Goal: Transaction & Acquisition: Purchase product/service

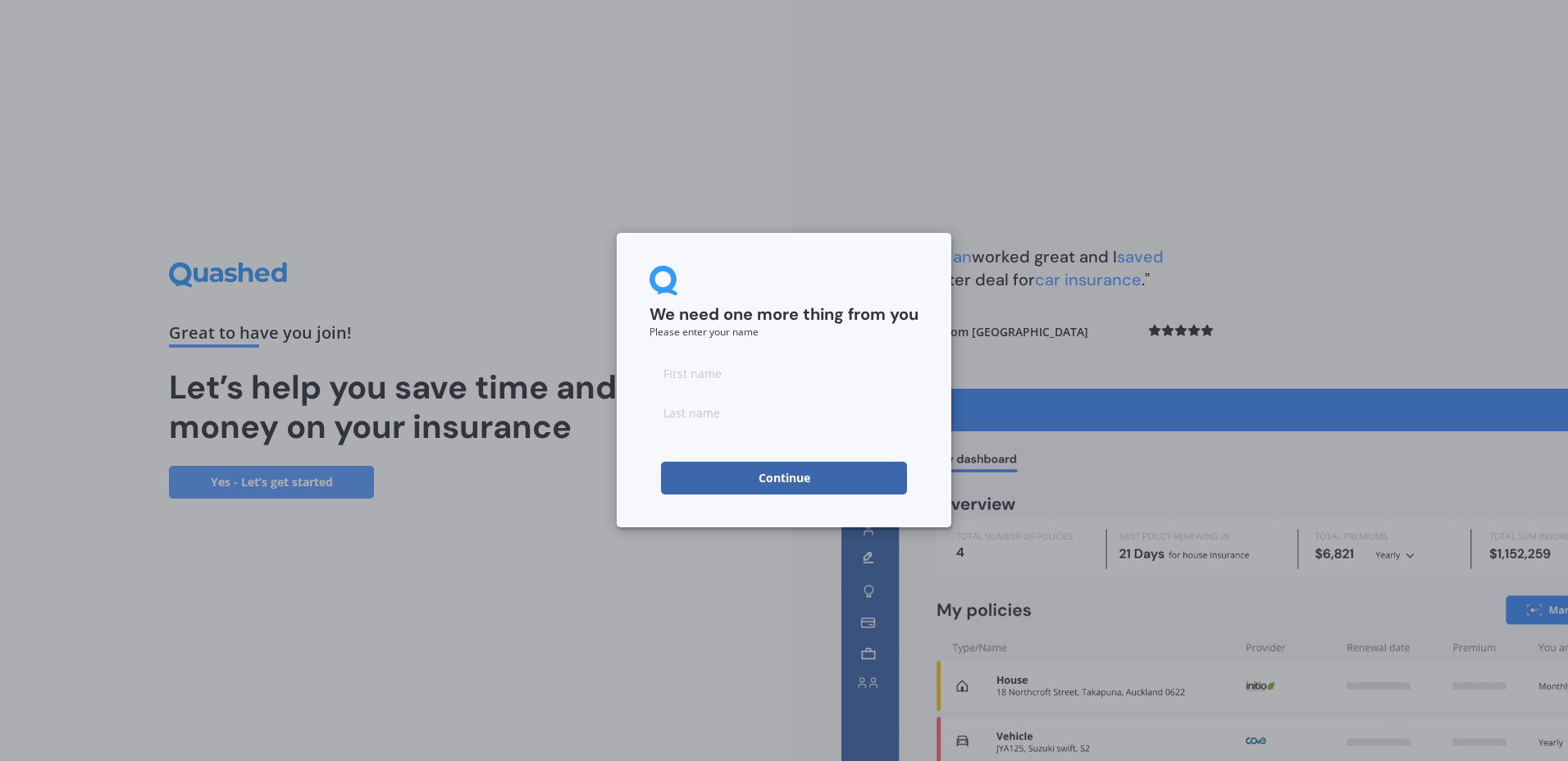
click at [775, 363] on input at bounding box center [784, 373] width 269 height 33
type input "Amanda"
type input "Norgate"
click at [792, 478] on button "Continue" at bounding box center [784, 478] width 246 height 33
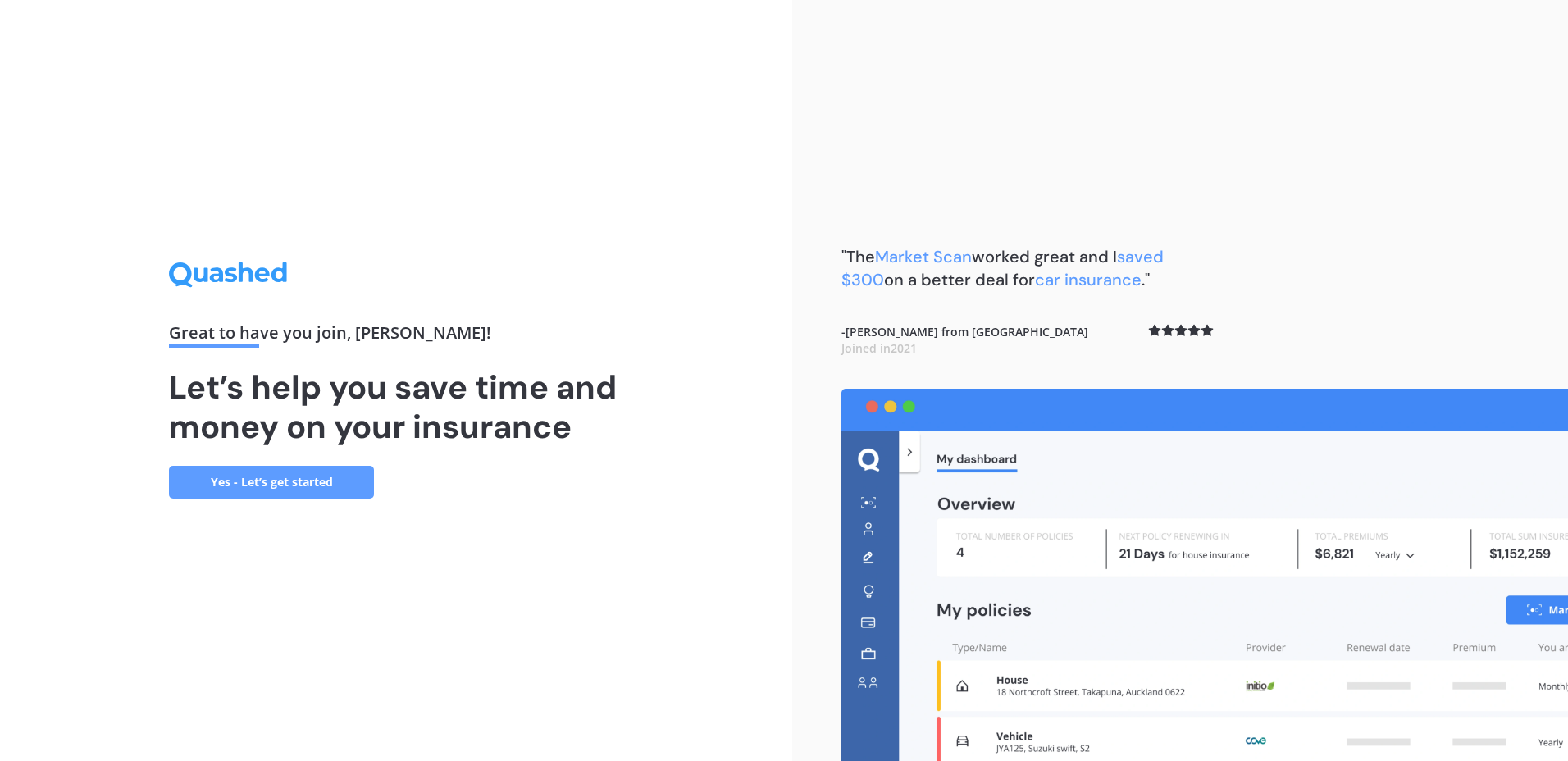
click at [263, 482] on link "Yes - Let’s get started" at bounding box center [272, 482] width 205 height 33
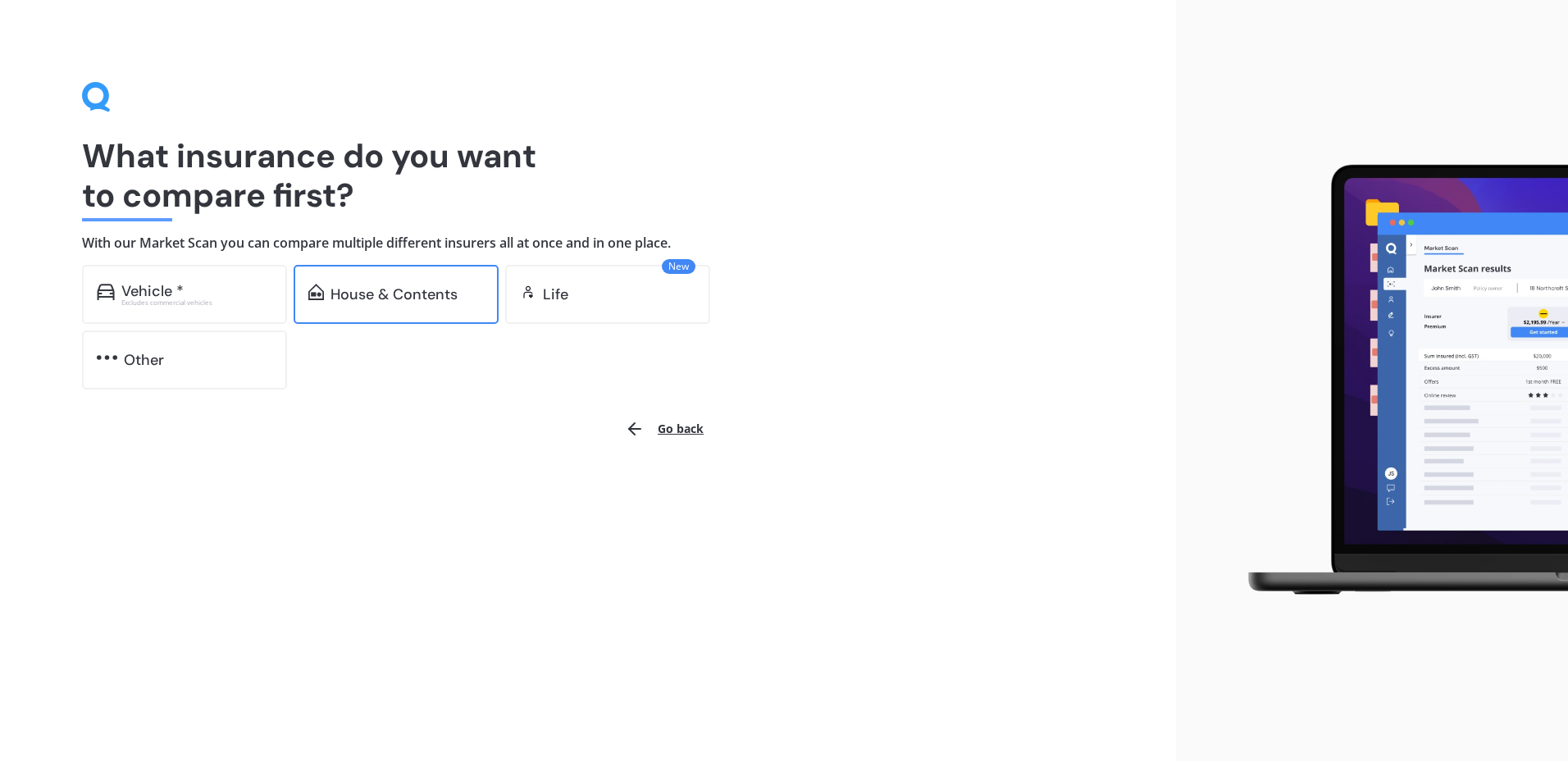
click at [378, 293] on div "House & Contents" at bounding box center [394, 294] width 128 height 17
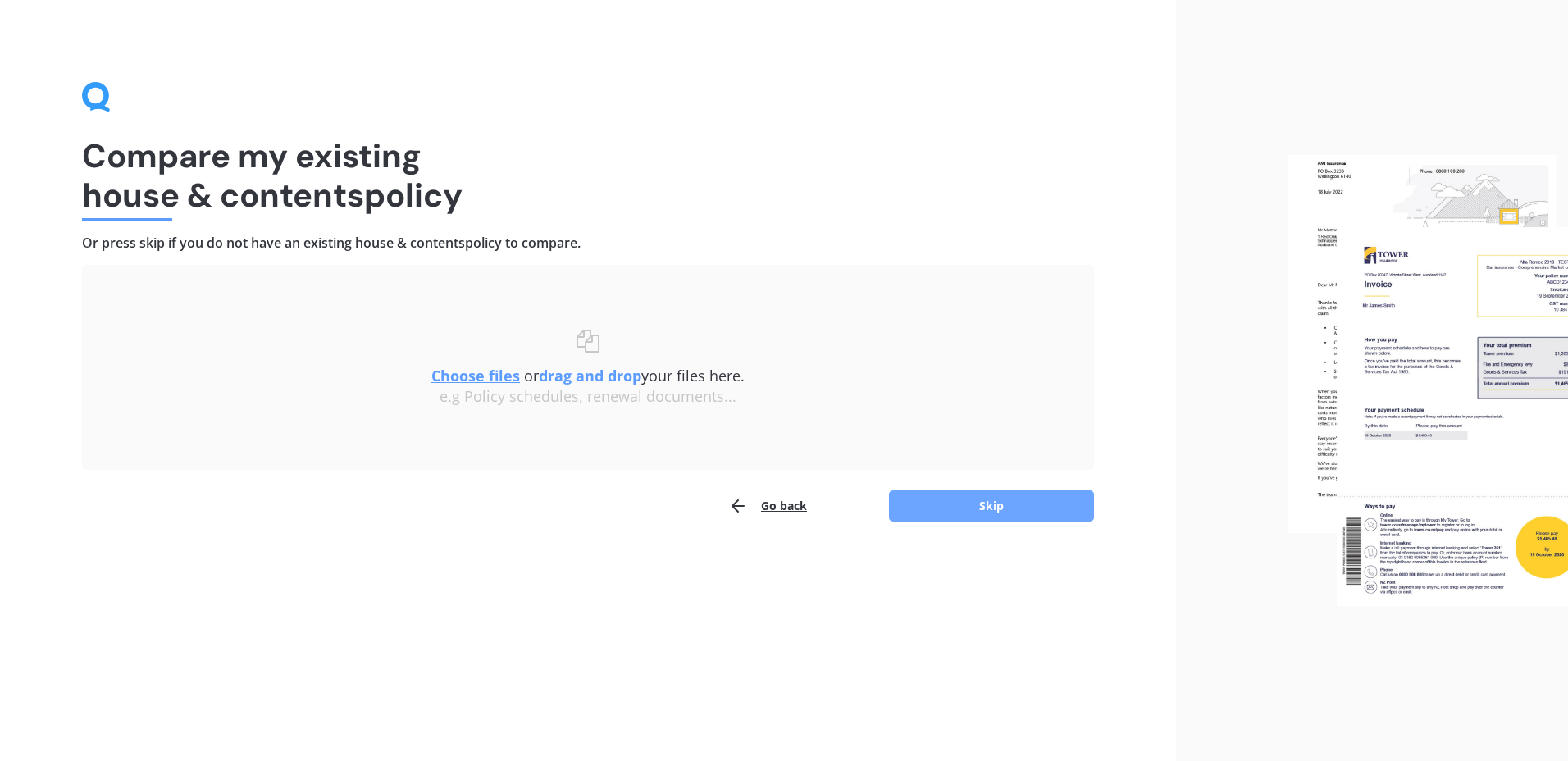
click at [983, 504] on button "Skip" at bounding box center [992, 505] width 205 height 31
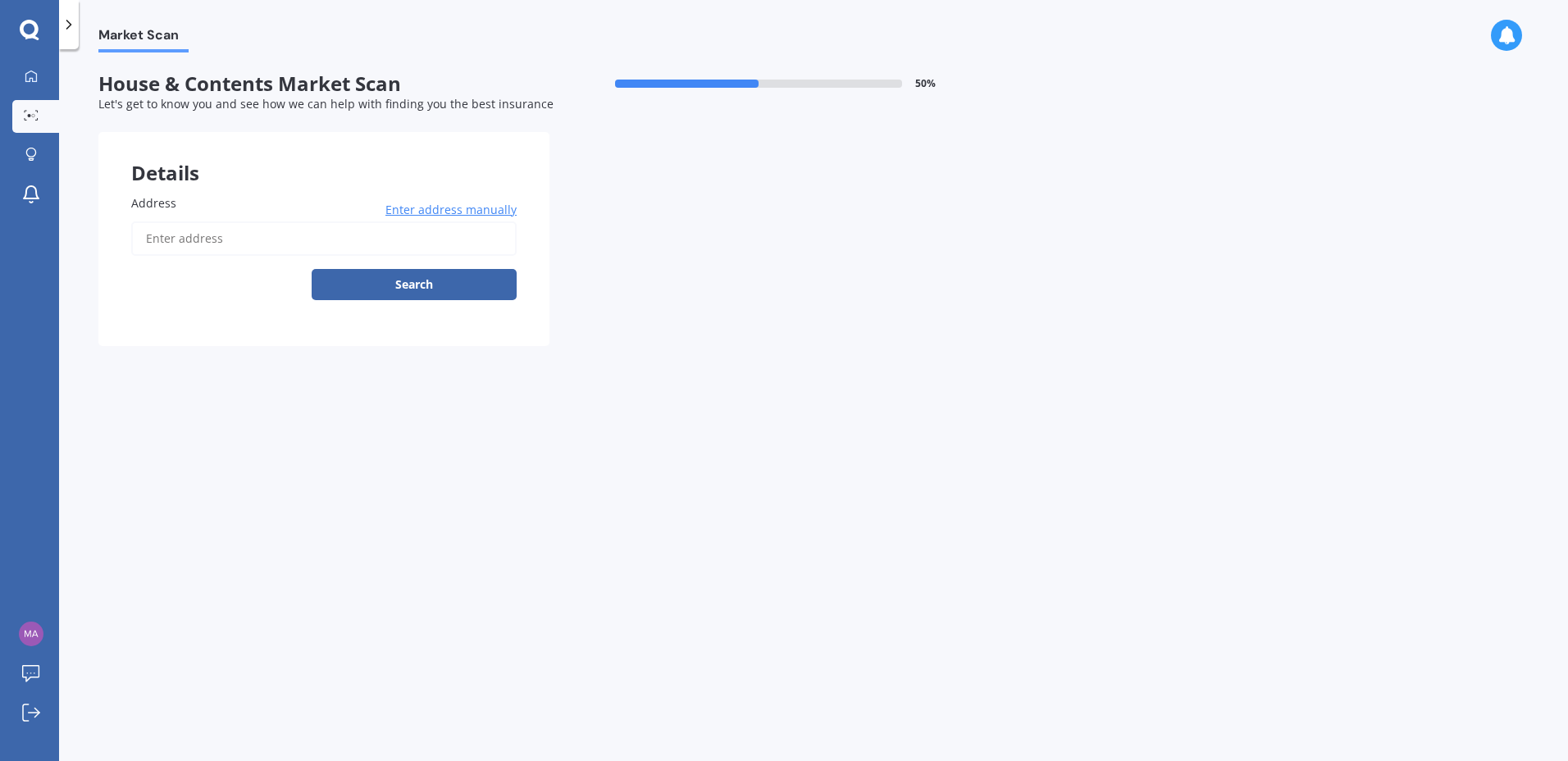
click at [210, 238] on input "Address" at bounding box center [323, 238] width 385 height 34
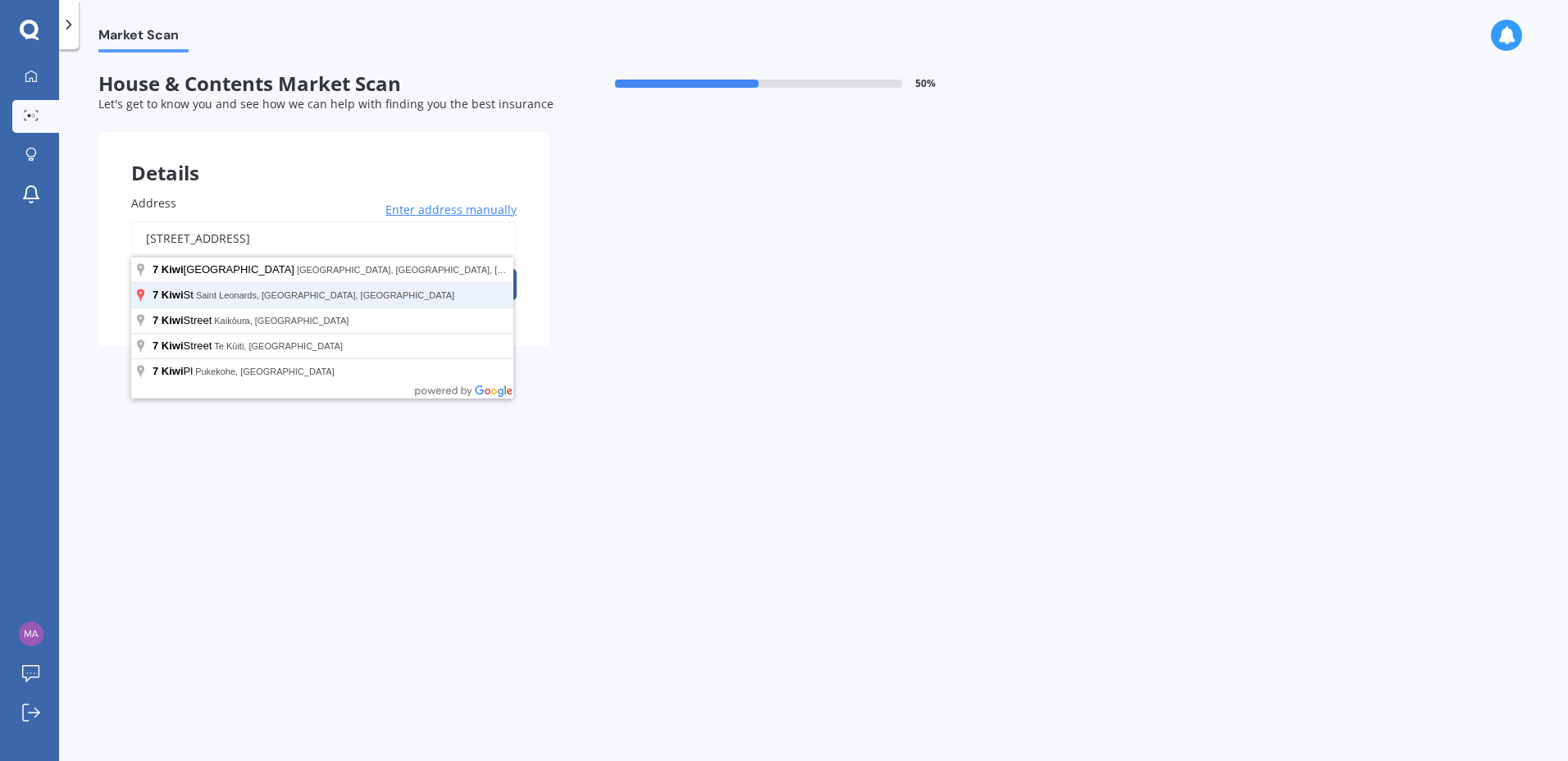
click at [312, 269] on button "Search" at bounding box center [414, 284] width 205 height 31
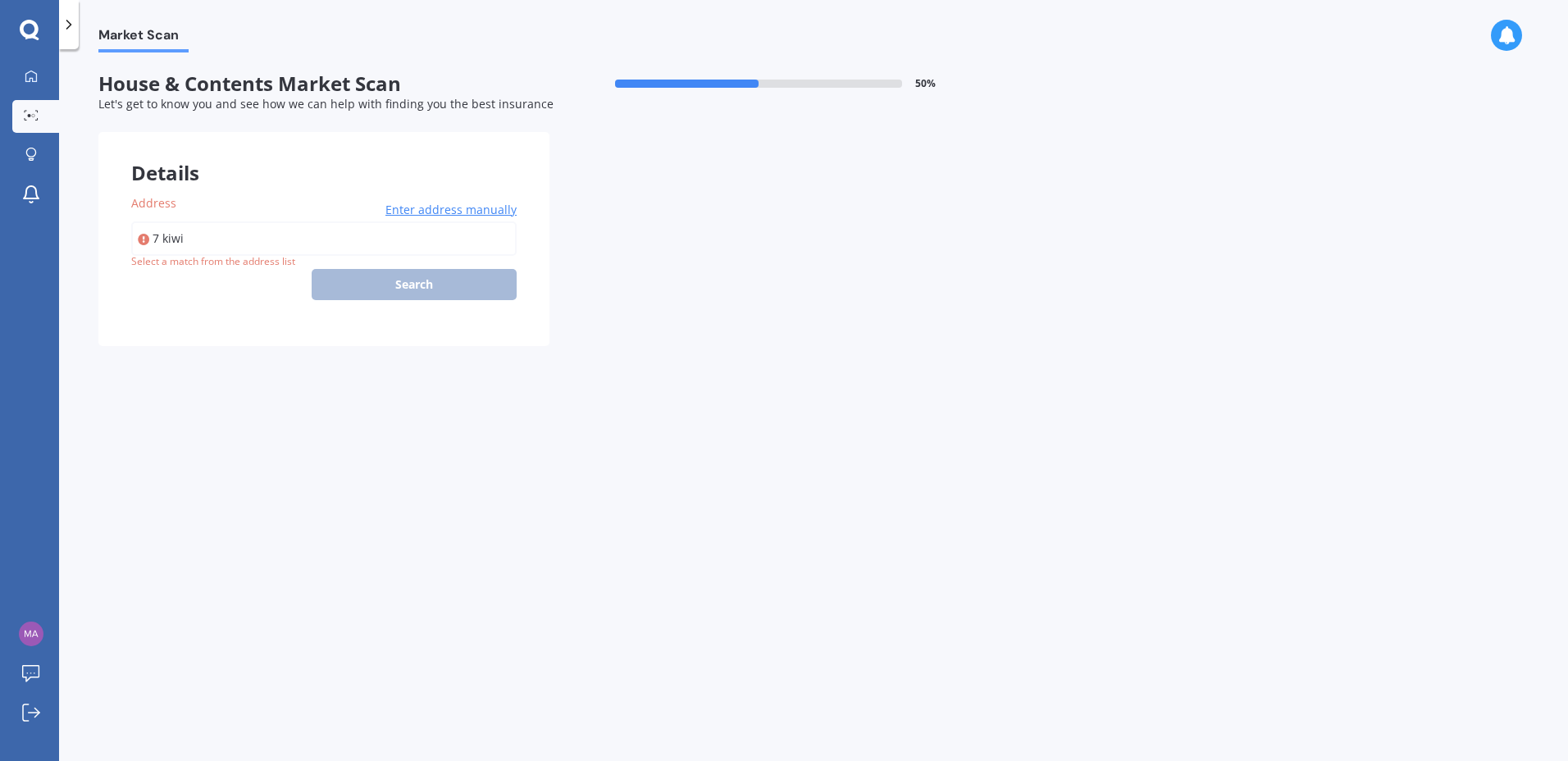
type input "7 Kiwi Street, St Leonards, Dunedin 9022"
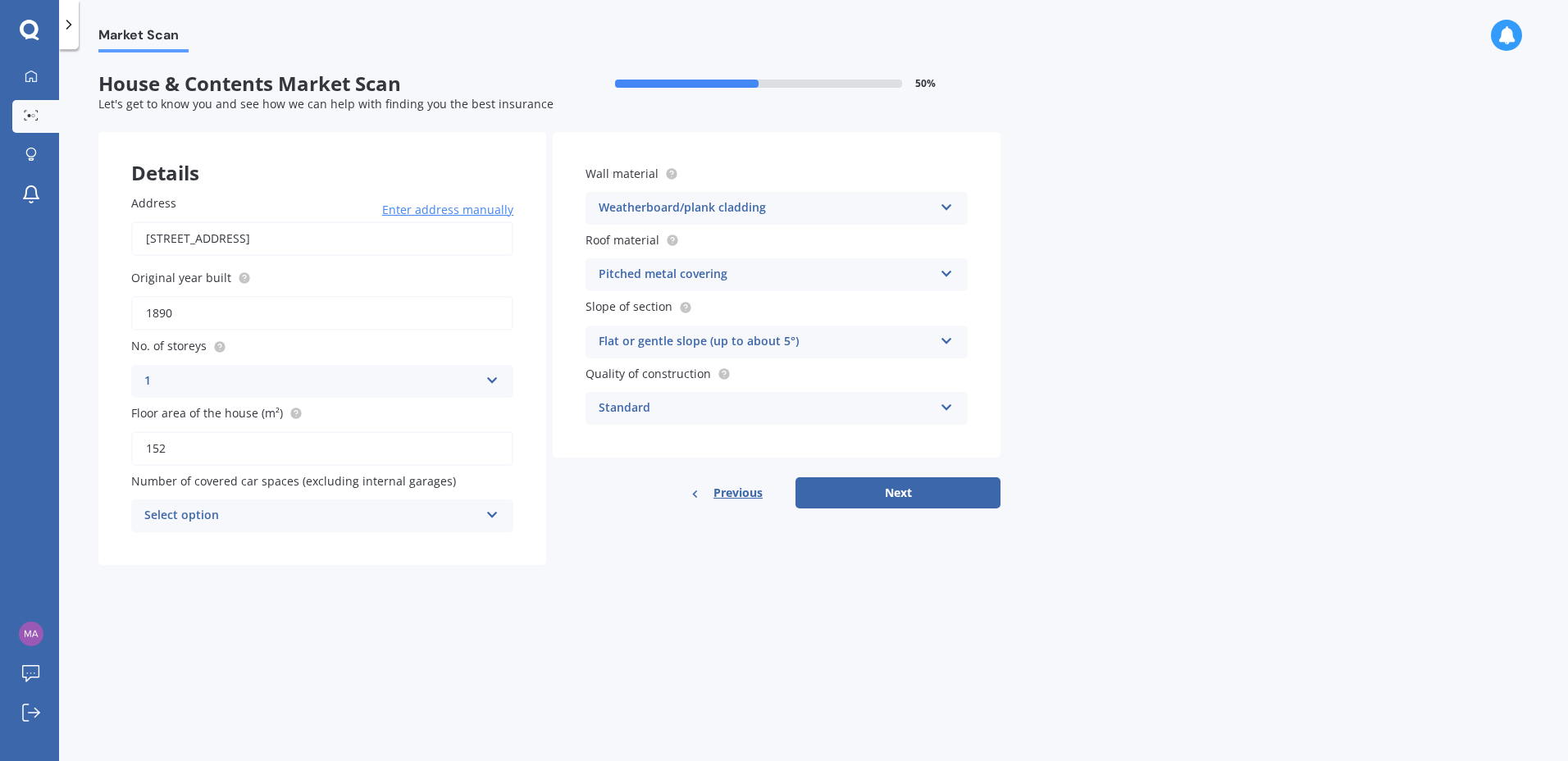
click at [333, 519] on div "Select option" at bounding box center [311, 516] width 334 height 20
click at [318, 569] on div "1" at bounding box center [322, 577] width 381 height 29
click at [588, 582] on div "Market Scan House & Contents Market Scan 50 % Let's get to know you and see how…" at bounding box center [814, 408] width 1510 height 712
click at [940, 488] on button "Next" at bounding box center [898, 493] width 205 height 31
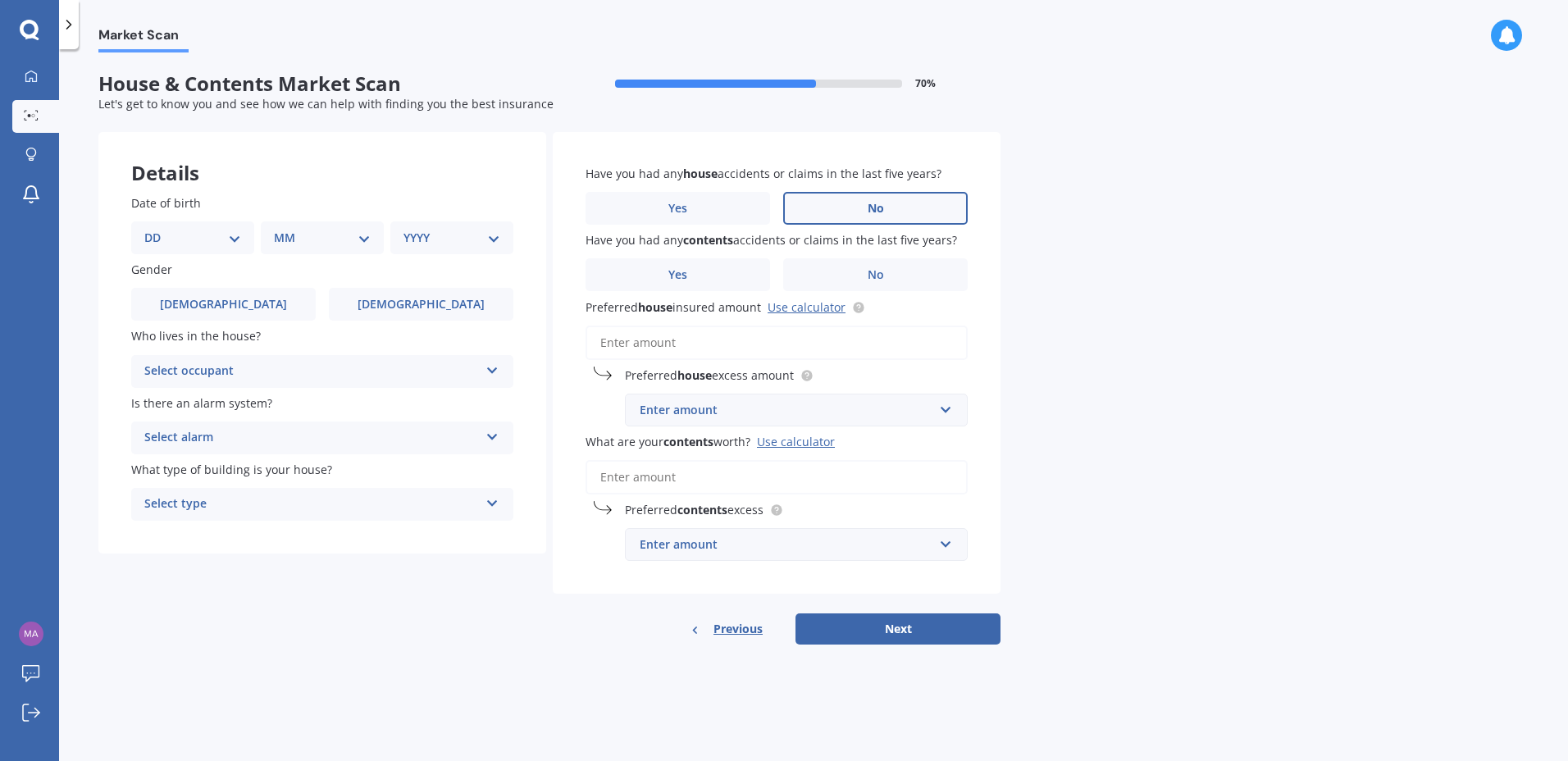
click at [874, 208] on span "No" at bounding box center [876, 208] width 17 height 14
click at [0, 0] on input "No" at bounding box center [0, 0] width 0 height 0
click at [837, 278] on label "No" at bounding box center [875, 274] width 184 height 33
click at [0, 0] on input "No" at bounding box center [0, 0] width 0 height 0
click at [817, 309] on link "Use calculator" at bounding box center [806, 307] width 78 height 16
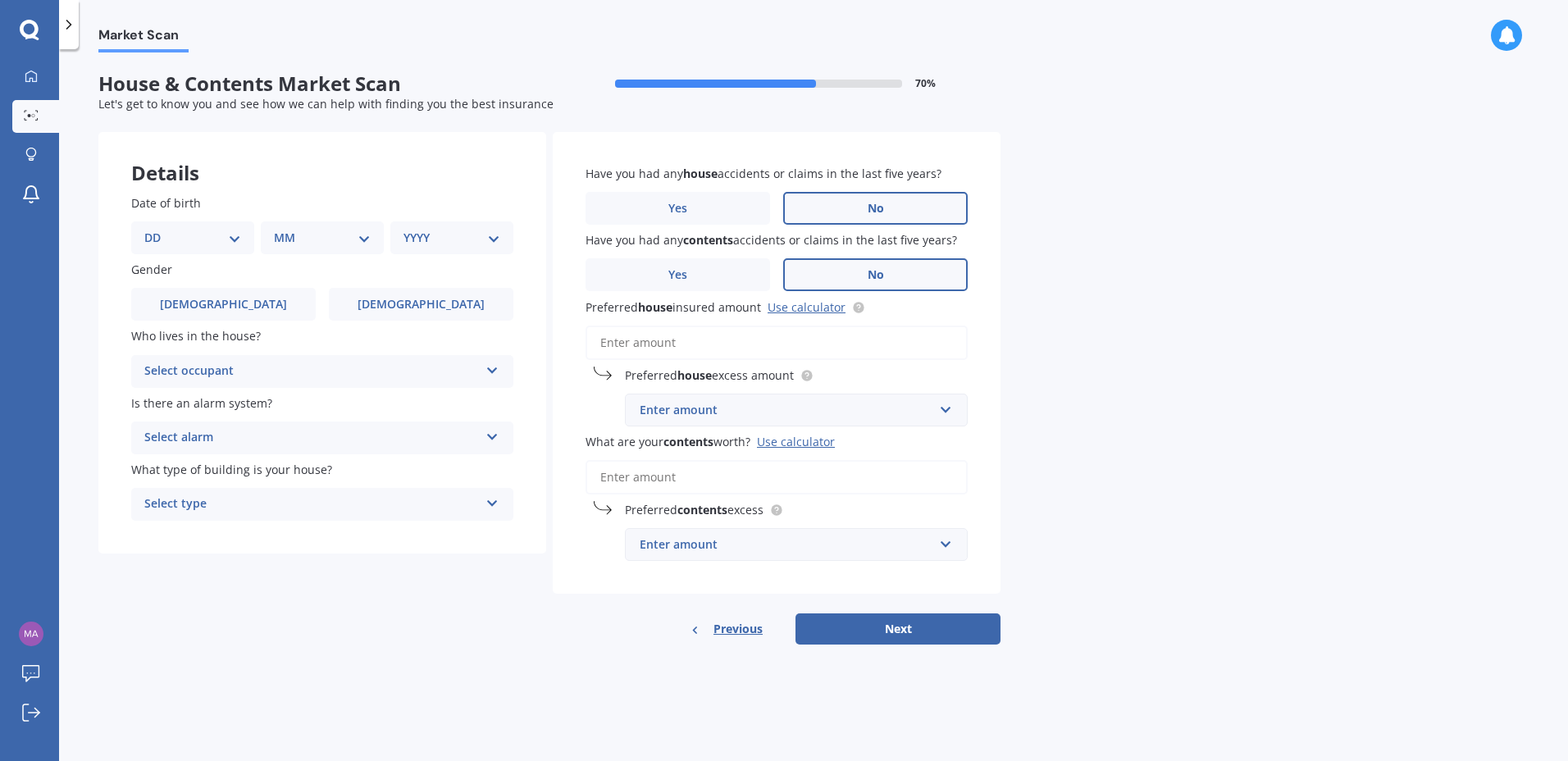
click at [220, 242] on select "DD 01 02 03 04 05 06 07 08 09 10 11 12 13 14 15 16 17 18 19 20 21 22 23 24 25 2…" at bounding box center [193, 238] width 97 height 18
select select "24"
click at [158, 229] on select "DD 01 02 03 04 05 06 07 08 09 10 11 12 13 14 15 16 17 18 19 20 21 22 23 24 25 2…" at bounding box center [193, 238] width 97 height 18
click at [333, 239] on select "MM 01 02 03 04 05 06 07 08 09 10 11 12" at bounding box center [326, 238] width 90 height 18
click at [281, 229] on select "MM 01 02 03 04 05 06 07 08 09 10 11 12" at bounding box center [326, 238] width 90 height 18
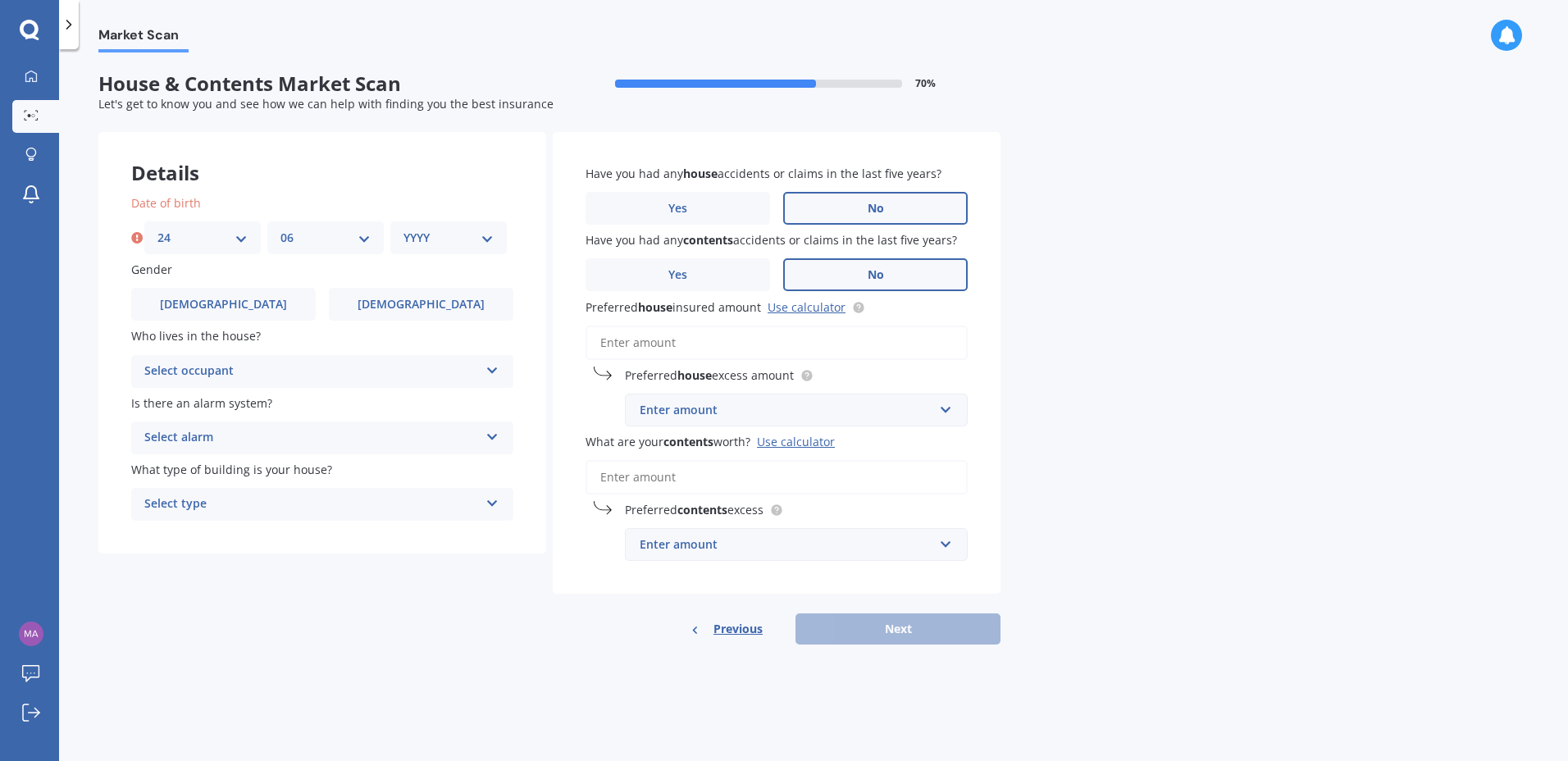
click at [319, 230] on select "MM 01 02 03 04 05 06 07 08 09 10 11 12" at bounding box center [326, 238] width 90 height 18
select select "07"
click at [281, 229] on select "MM 01 02 03 04 05 06 07 08 09 10 11 12" at bounding box center [326, 238] width 90 height 18
click at [438, 243] on select "YYYY 2009 2008 2007 2006 2005 2004 2003 2002 2001 2000 1999 1998 1997 1996 1995…" at bounding box center [448, 238] width 90 height 18
select select "1984"
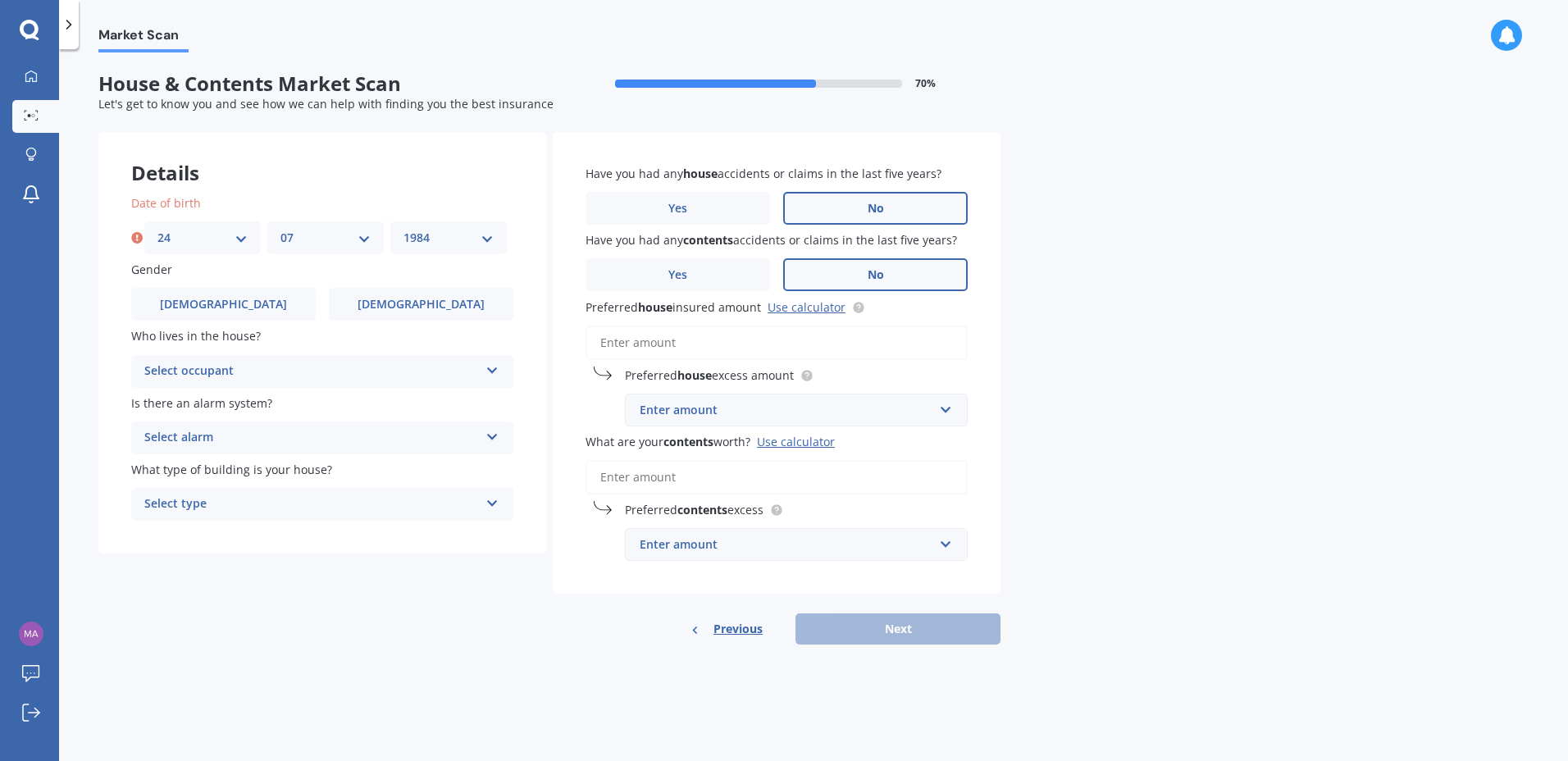
click at [403, 229] on select "YYYY 2009 2008 2007 2006 2005 2004 2003 2002 2001 2000 1999 1998 1997 1996 1995…" at bounding box center [448, 238] width 90 height 18
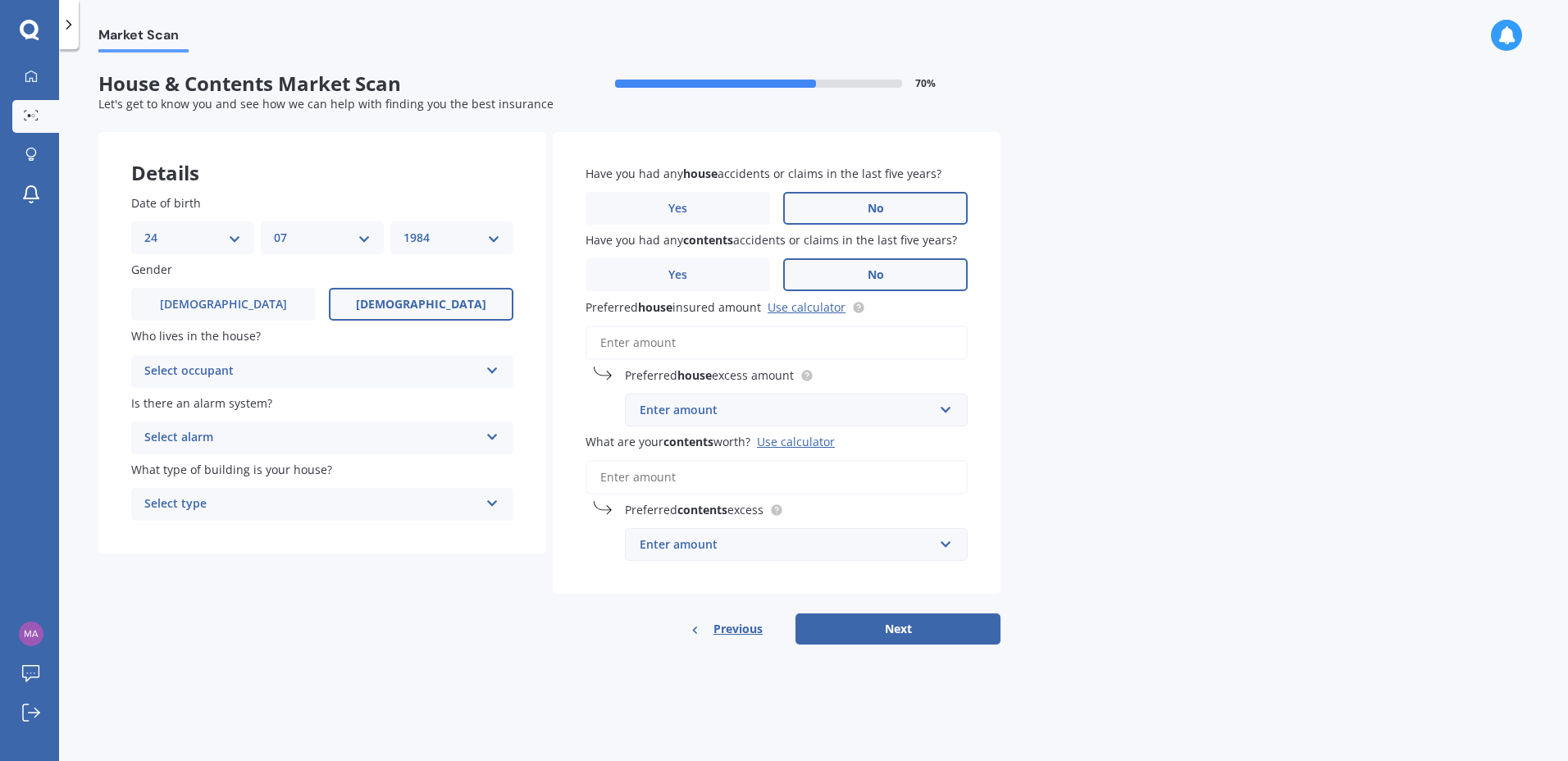
click at [406, 298] on span "Female" at bounding box center [421, 304] width 130 height 14
click at [0, 0] on input "Female" at bounding box center [0, 0] width 0 height 0
click at [464, 363] on div "Select occupant" at bounding box center [311, 372] width 334 height 20
click at [452, 397] on div "Owner" at bounding box center [322, 403] width 381 height 29
click at [482, 434] on div "Select alarm Yes, monitored Yes, not monitored No" at bounding box center [322, 438] width 383 height 33
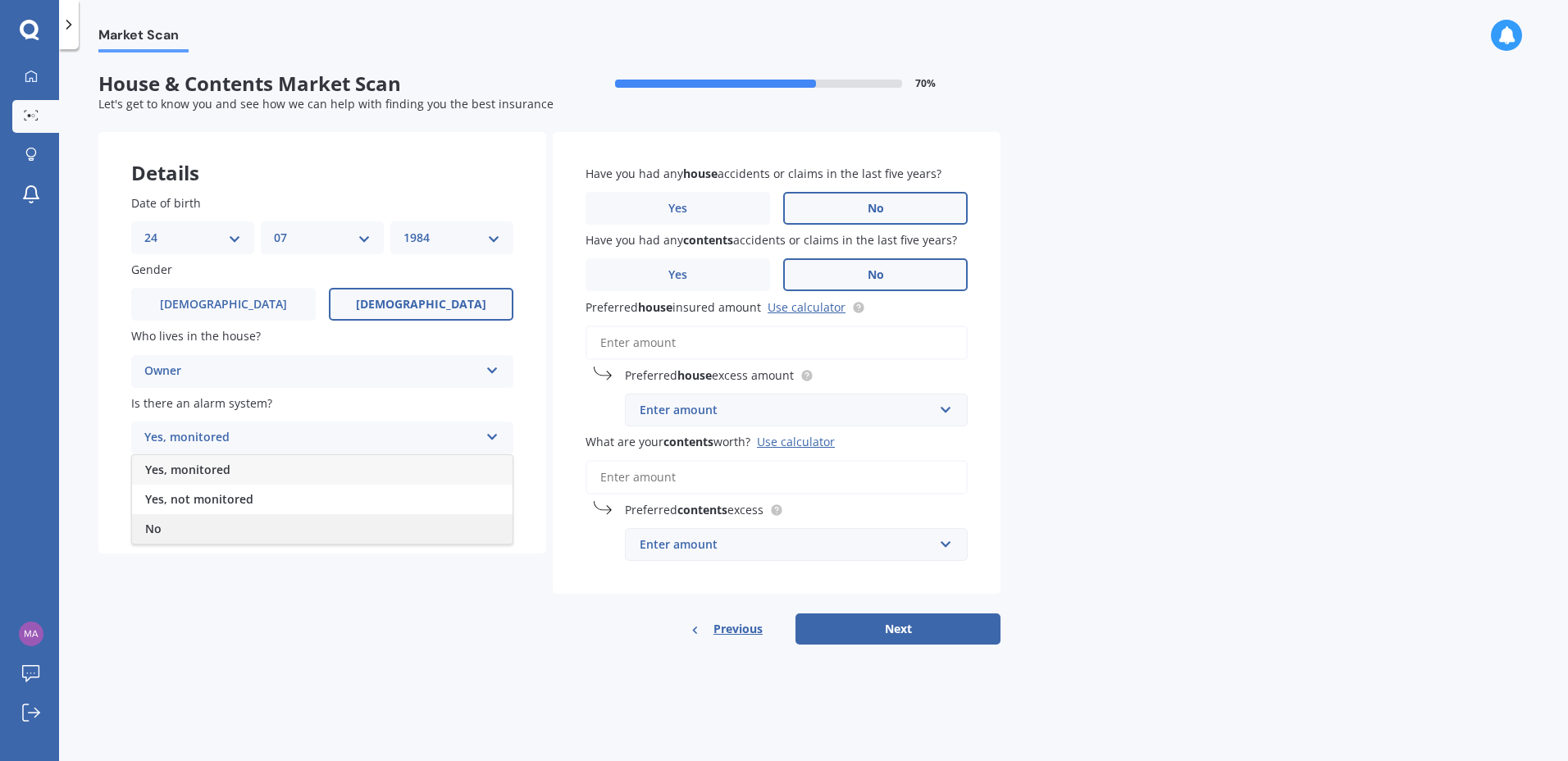
click at [403, 528] on div "No" at bounding box center [322, 528] width 381 height 29
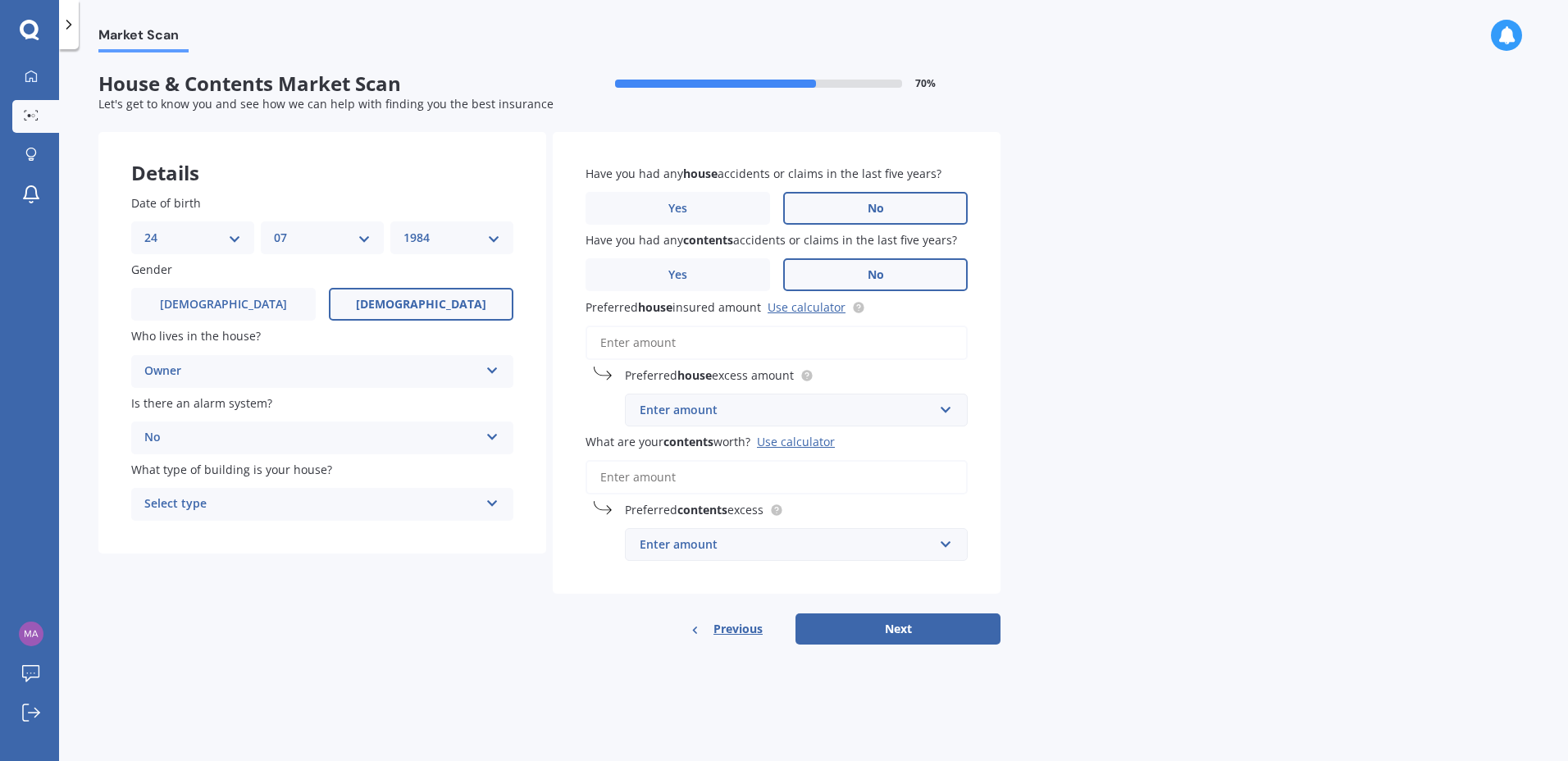
click at [397, 503] on div "Select type" at bounding box center [311, 504] width 334 height 20
click at [378, 543] on div "Freestanding" at bounding box center [322, 536] width 381 height 29
click at [750, 624] on span "Previous" at bounding box center [738, 629] width 49 height 25
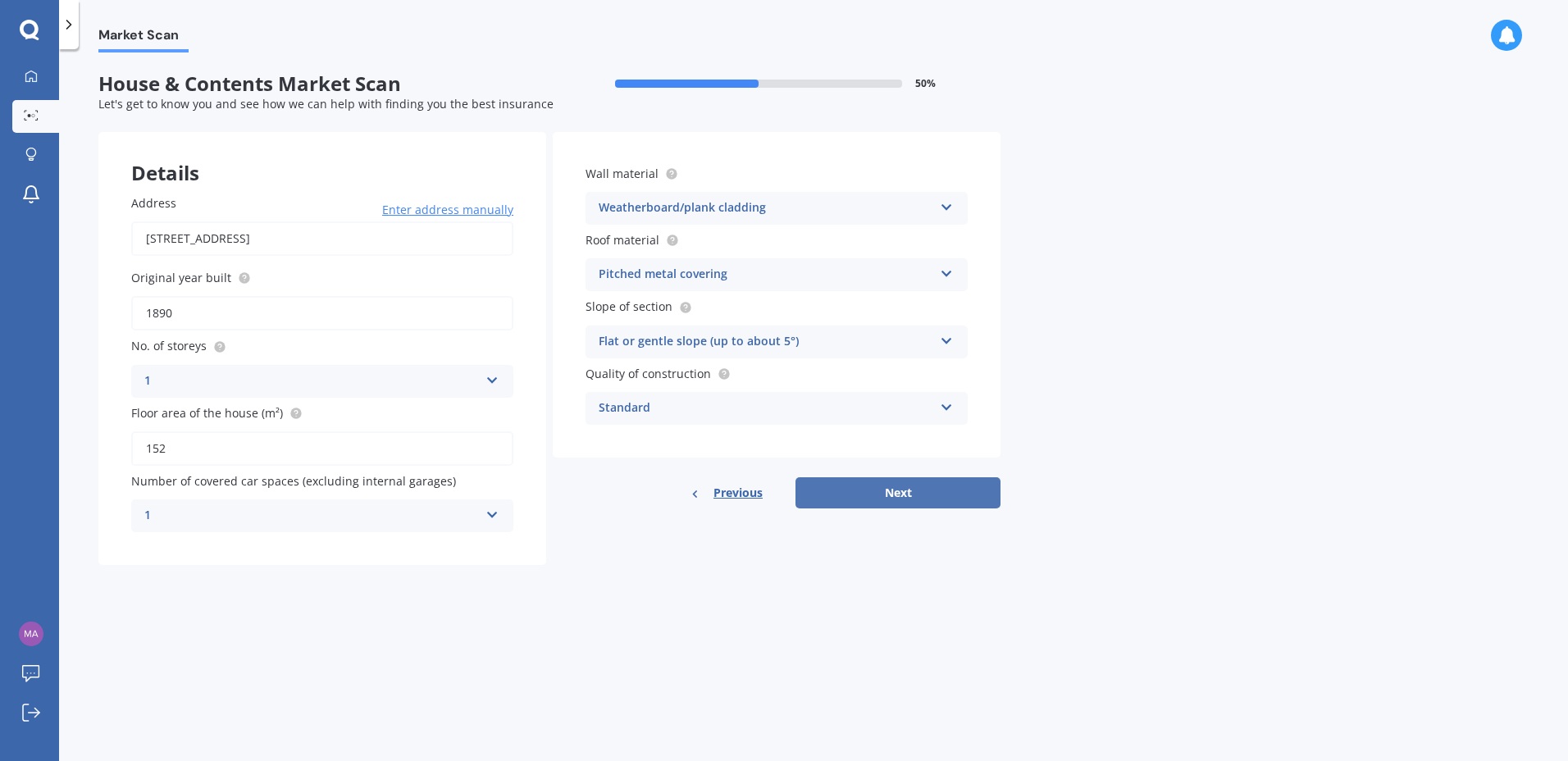
click at [879, 488] on button "Next" at bounding box center [898, 493] width 205 height 31
select select "24"
select select "07"
select select "1984"
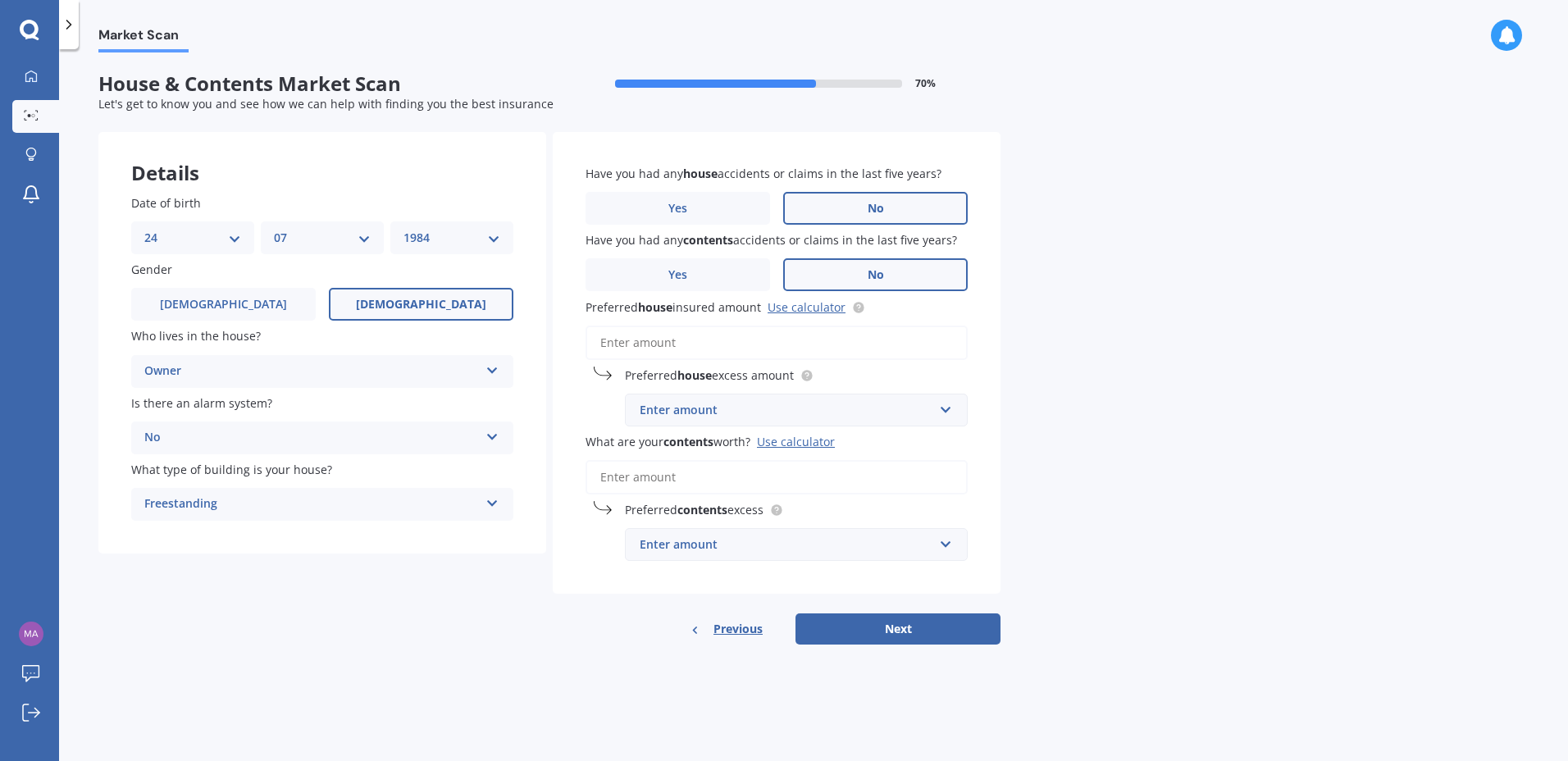
click at [766, 342] on input "Preferred house insured amount Use calculator" at bounding box center [777, 343] width 383 height 34
paste input "$966,986"
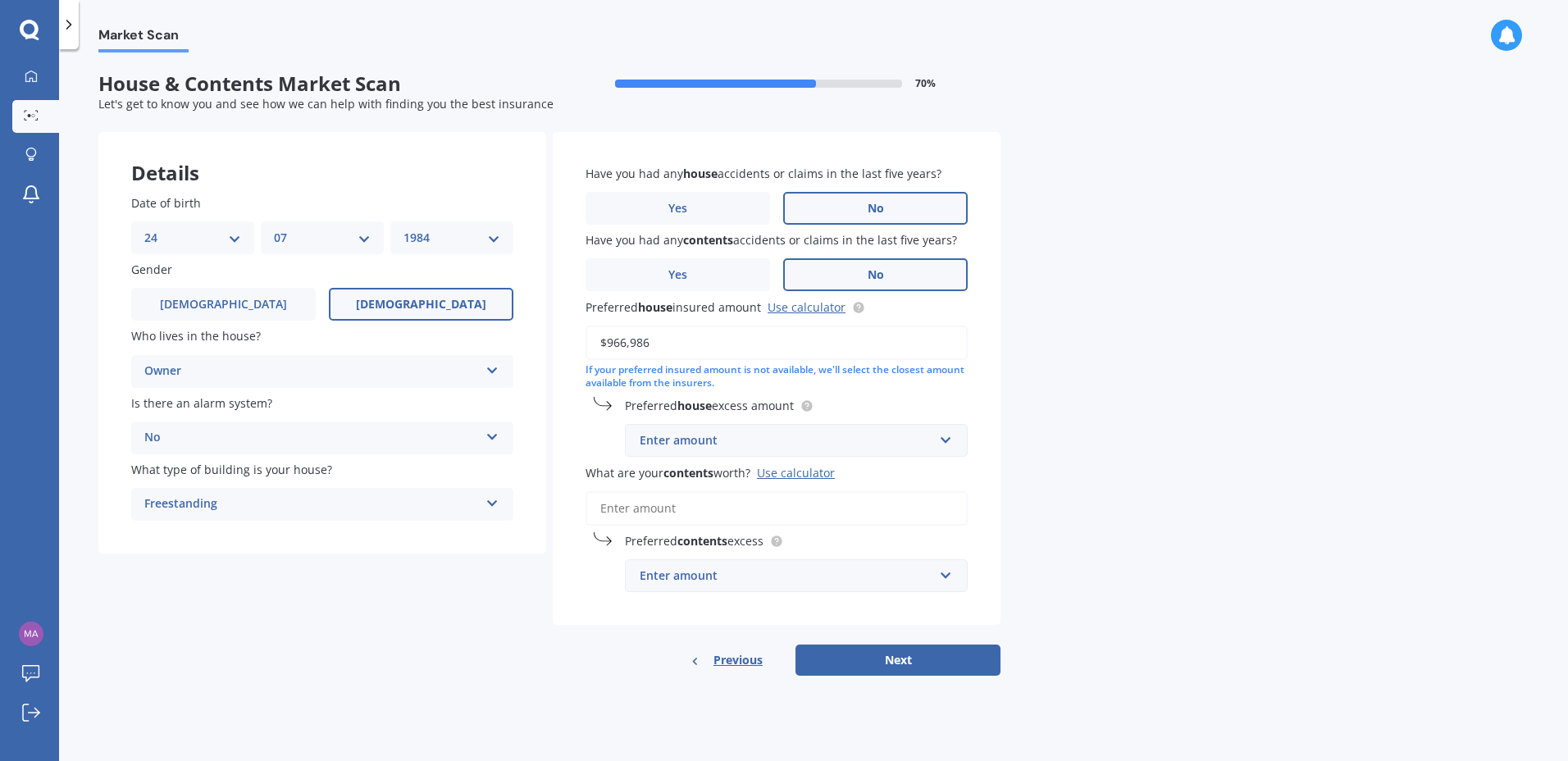
type input "$966,986"
click at [1105, 458] on div "Market Scan House & Contents Market Scan 70 % Let's get to know you and see how…" at bounding box center [814, 408] width 1510 height 712
click at [950, 439] on input "text" at bounding box center [791, 440] width 328 height 31
click at [951, 439] on input "text" at bounding box center [791, 440] width 328 height 31
click at [1105, 441] on div "Market Scan House & Contents Market Scan 70 % Let's get to know you and see how…" at bounding box center [814, 408] width 1510 height 712
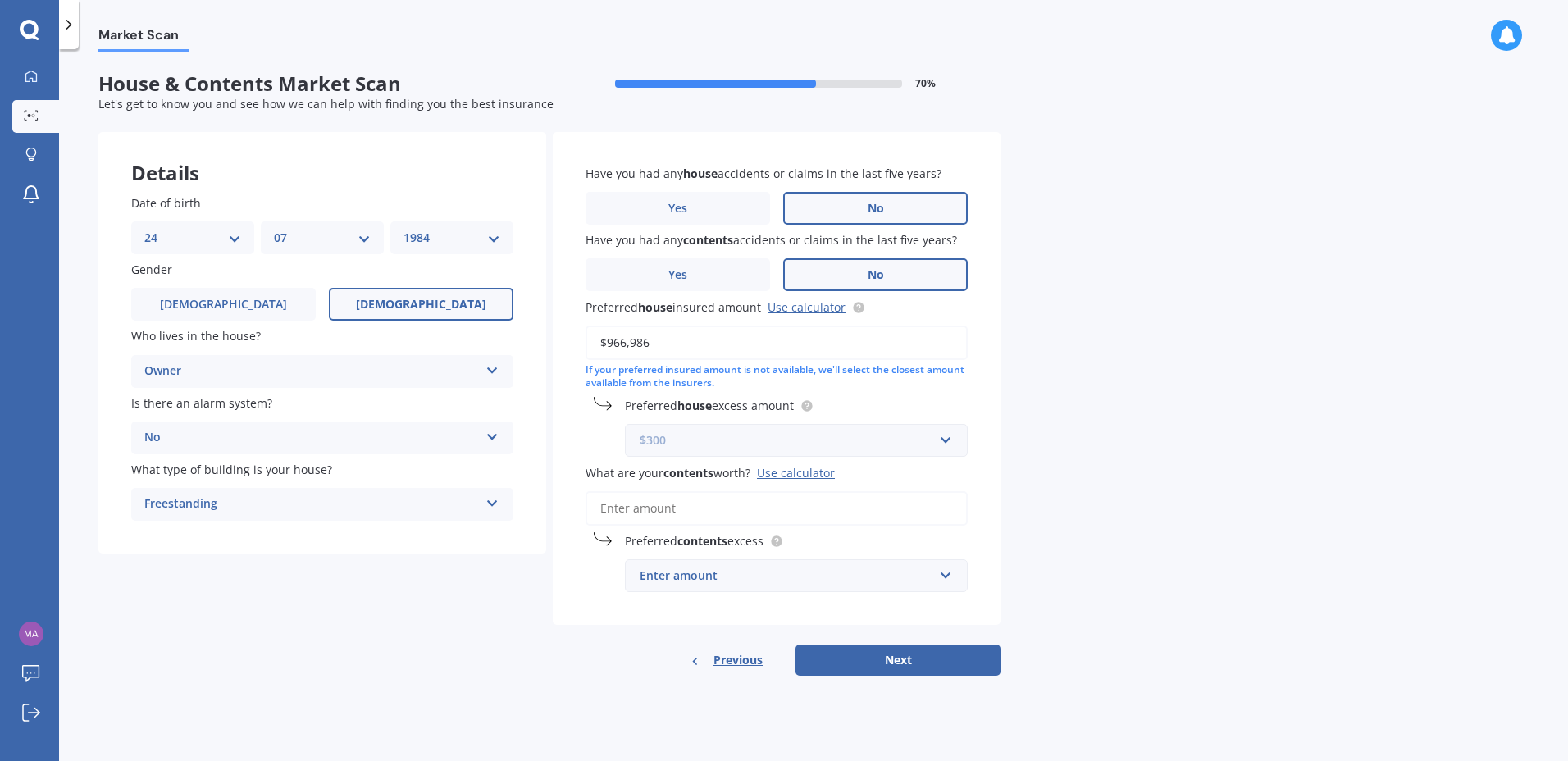
click at [949, 441] on input "text" at bounding box center [791, 440] width 328 height 31
click at [698, 590] on div "$2,000" at bounding box center [796, 593] width 341 height 30
click at [1086, 477] on div "Market Scan House & Contents Market Scan 70 % Let's get to know you and see how…" at bounding box center [814, 408] width 1510 height 712
click at [796, 470] on div "Use calculator" at bounding box center [795, 473] width 78 height 16
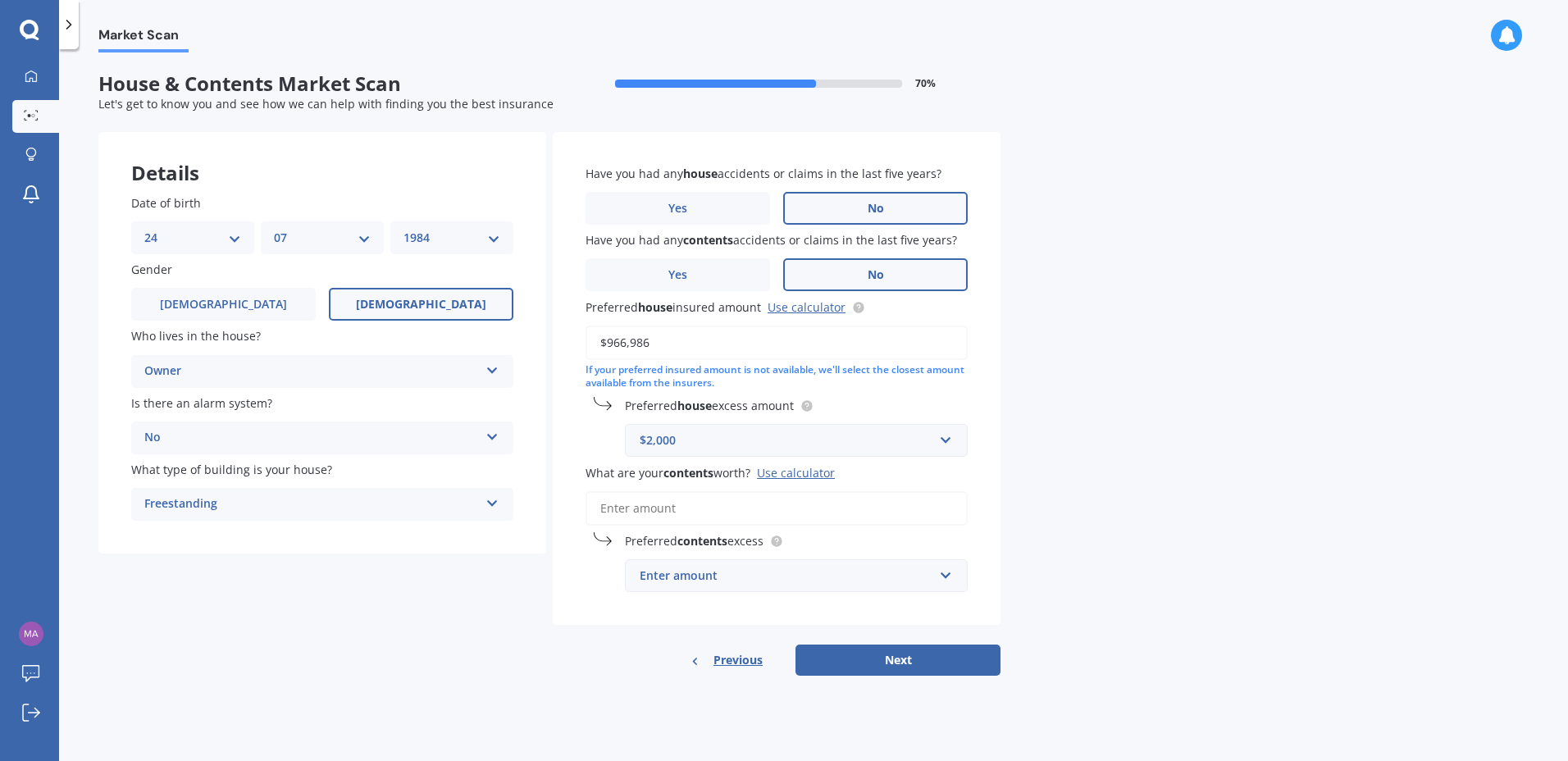
click at [796, 491] on input "What are your contents worth? Use calculator" at bounding box center [777, 508] width 383 height 34
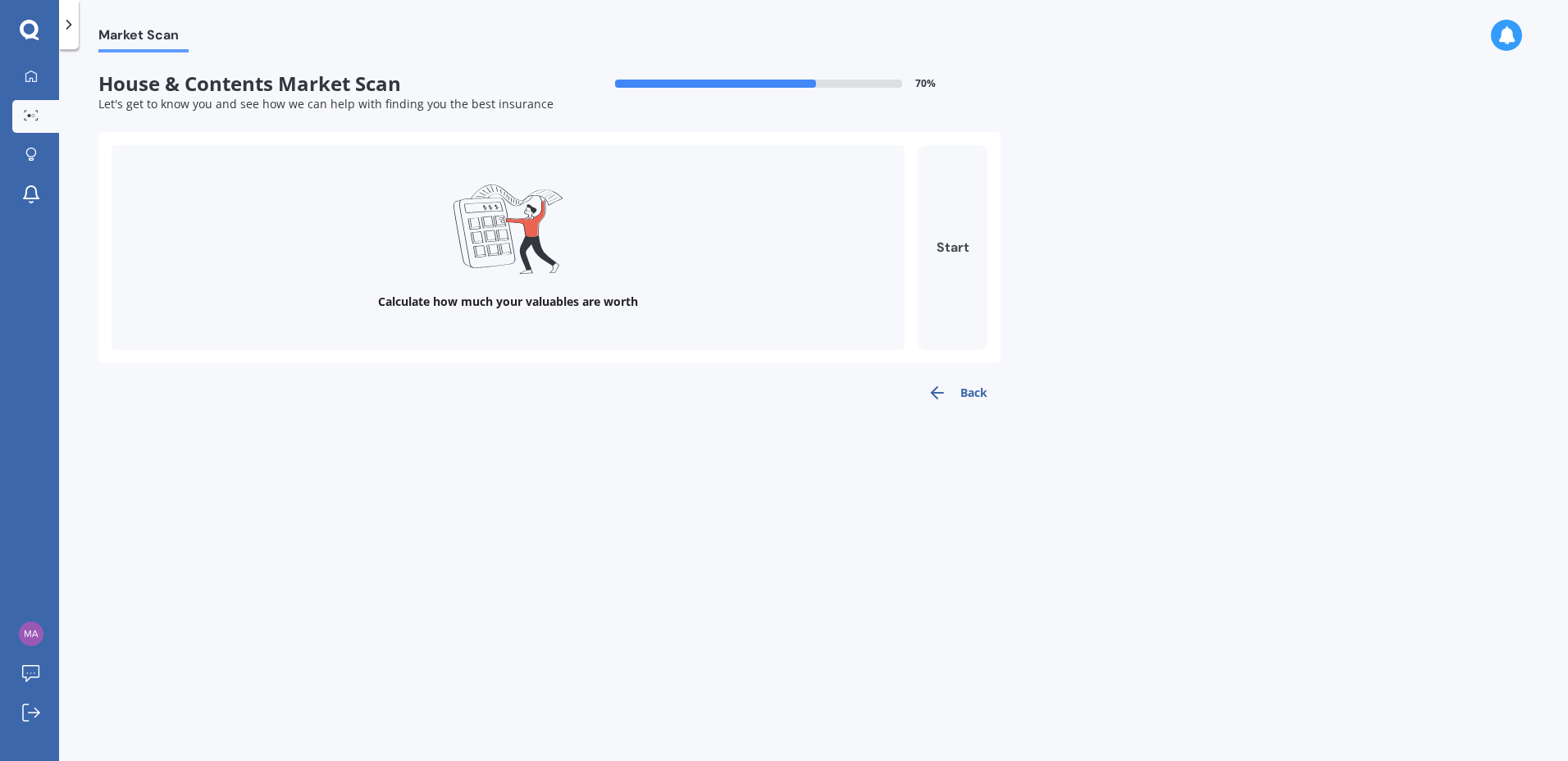
click at [955, 236] on button "Start" at bounding box center [953, 248] width 70 height 205
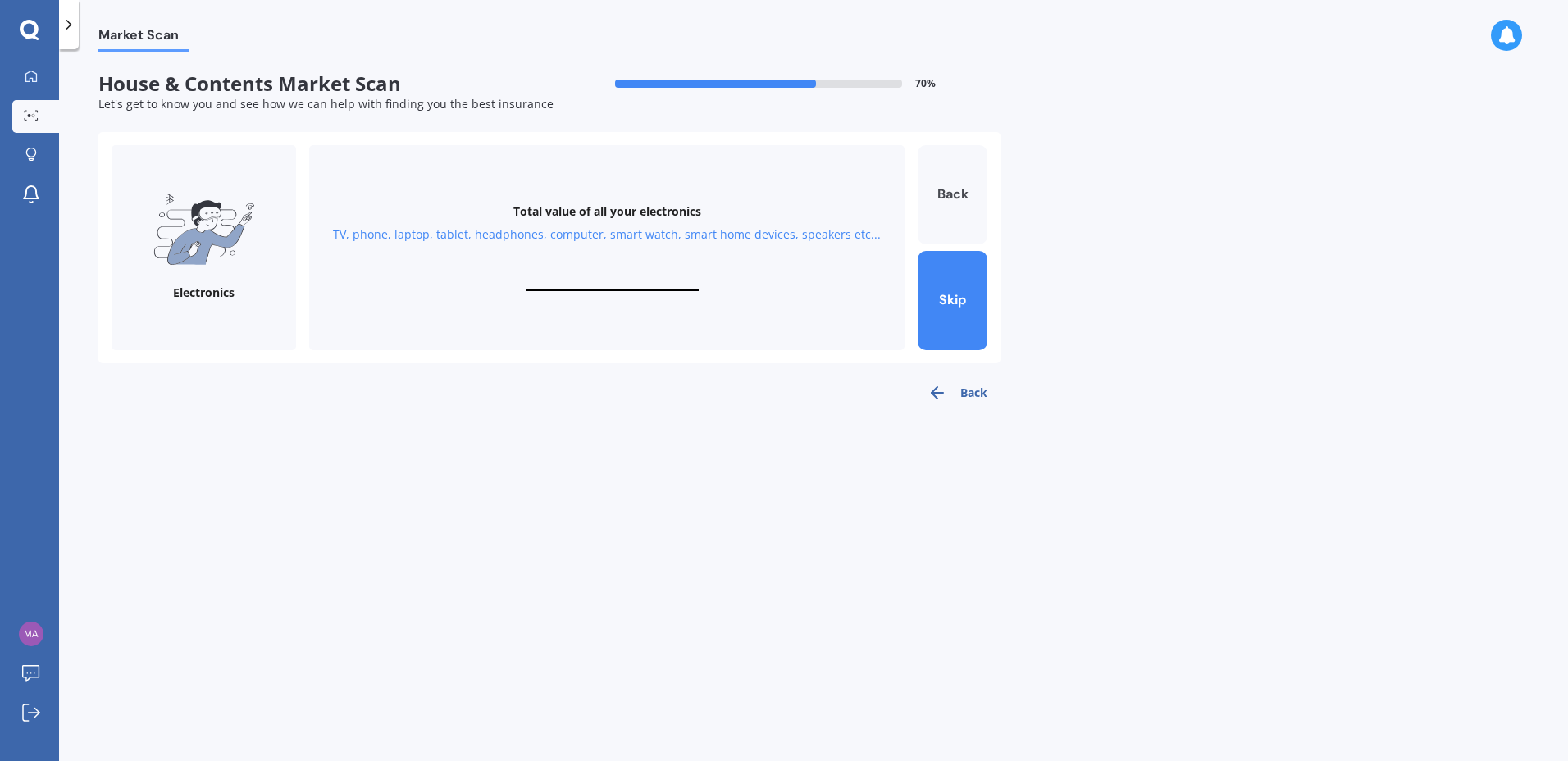
click at [946, 191] on button "Back" at bounding box center [953, 194] width 70 height 99
